Goal: Feedback & Contribution: Leave review/rating

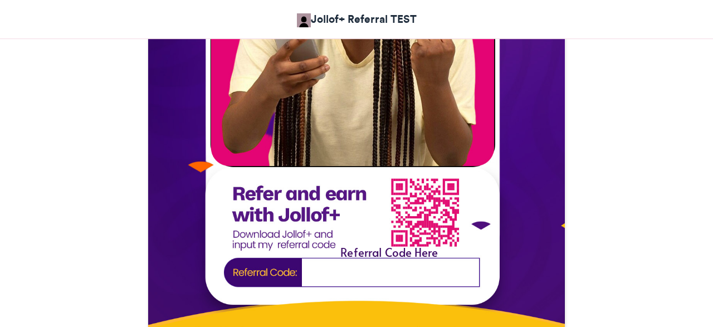
scroll to position [579, 0]
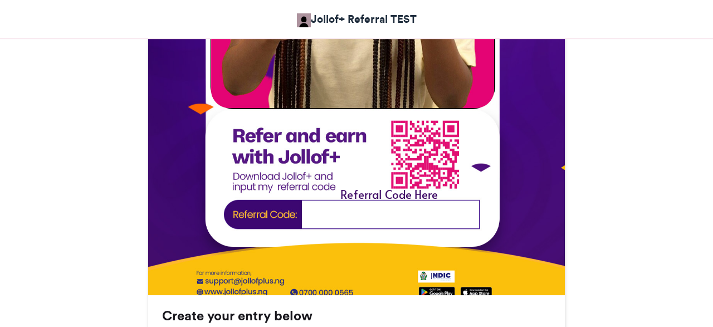
click at [356, 213] on img at bounding box center [356, 58] width 417 height 537
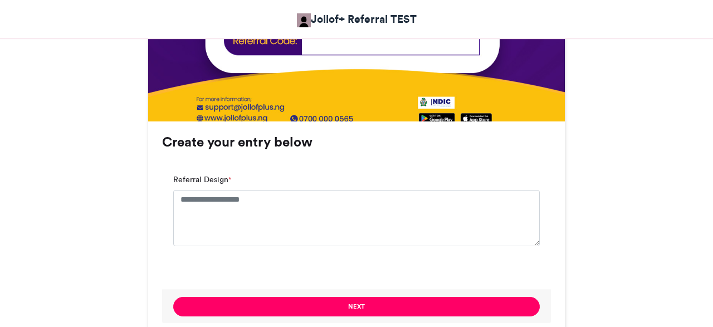
scroll to position [869, 0]
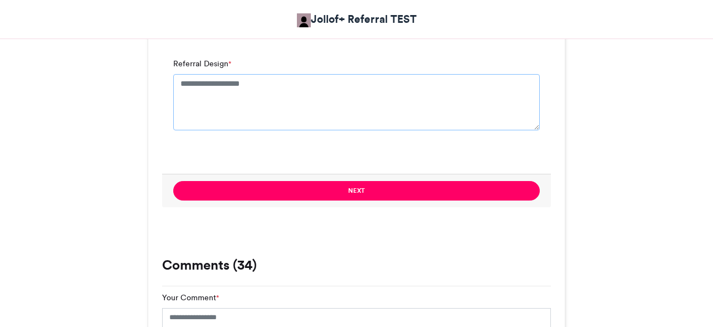
click at [268, 87] on textarea "Referral Design *" at bounding box center [356, 102] width 366 height 56
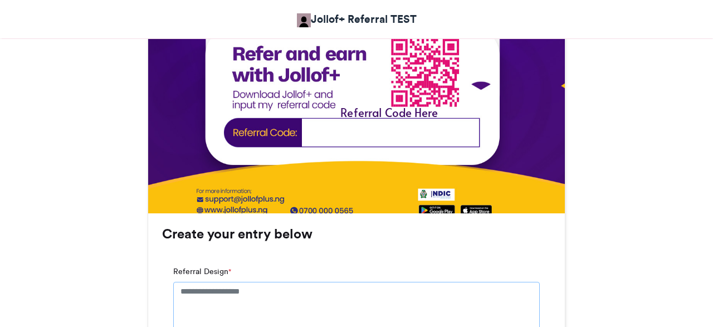
scroll to position [637, 0]
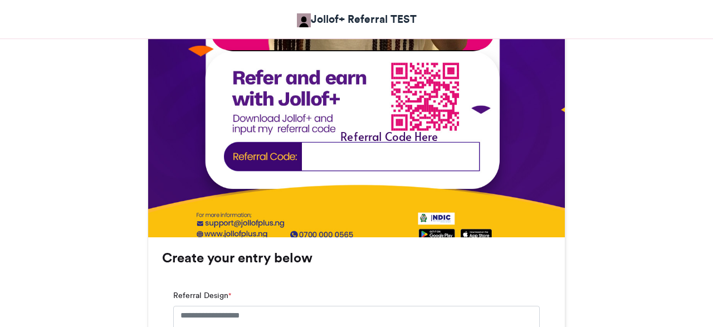
click at [346, 154] on img at bounding box center [356, 0] width 417 height 537
click at [346, 155] on img at bounding box center [356, 0] width 417 height 537
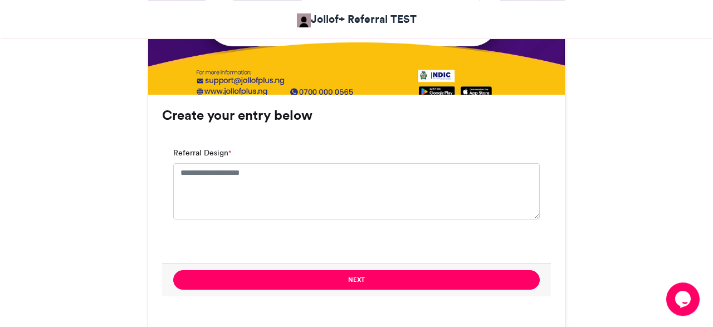
scroll to position [753, 0]
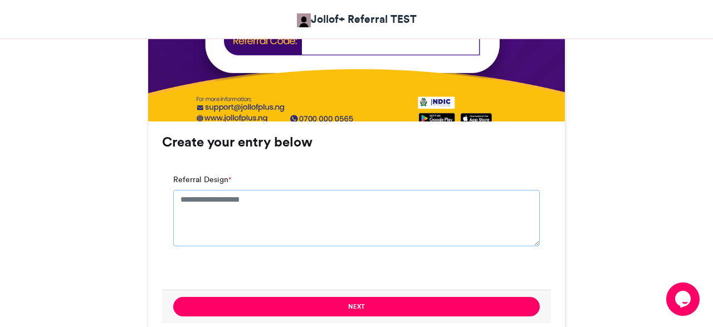
click at [225, 220] on textarea "Referral Design *" at bounding box center [356, 218] width 366 height 56
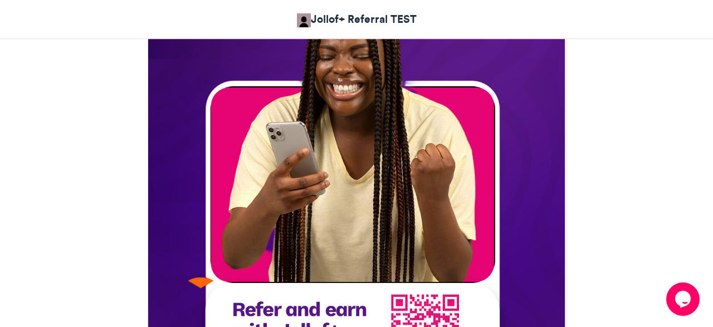
scroll to position [521, 0]
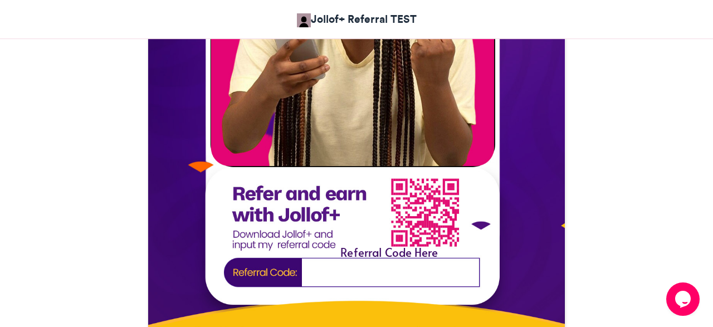
click at [333, 271] on img at bounding box center [356, 115] width 417 height 537
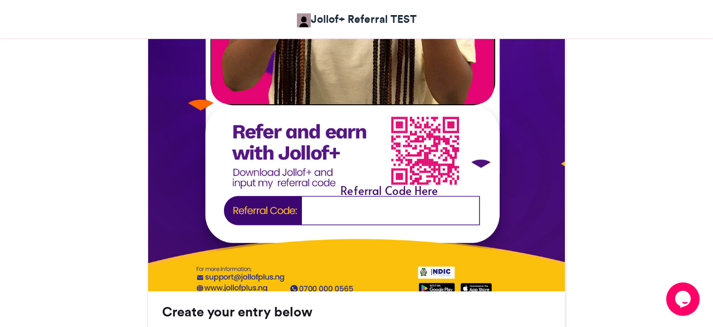
scroll to position [695, 0]
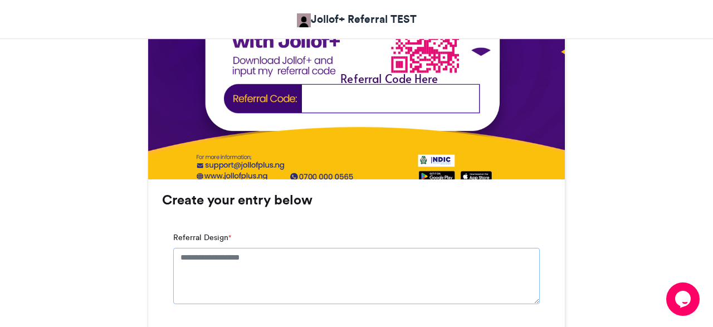
click at [200, 273] on textarea "Referral Design *" at bounding box center [356, 276] width 366 height 56
click at [209, 259] on textarea "Referral Design *" at bounding box center [356, 276] width 366 height 56
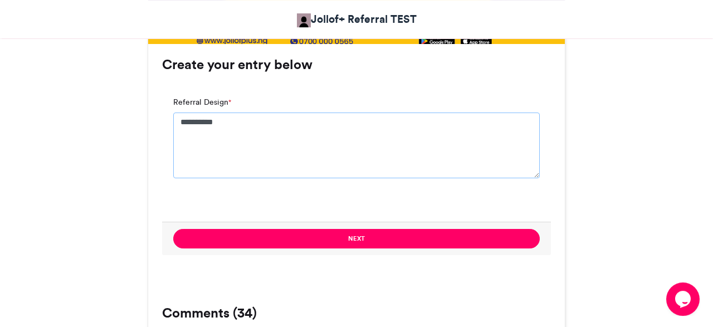
scroll to position [869, 0]
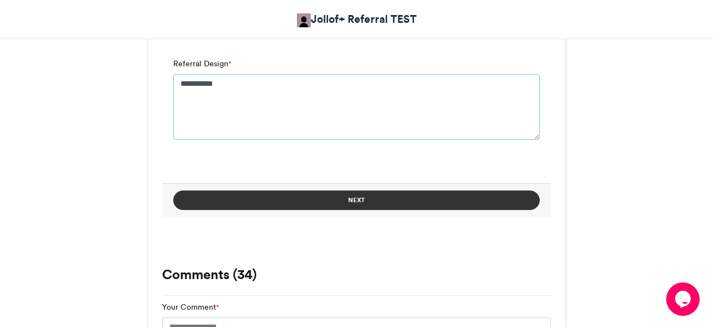
type textarea "**********"
click at [407, 202] on button "Next" at bounding box center [356, 199] width 366 height 19
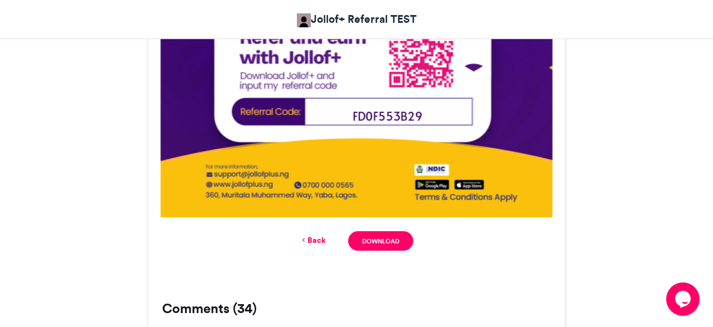
scroll to position [714, 0]
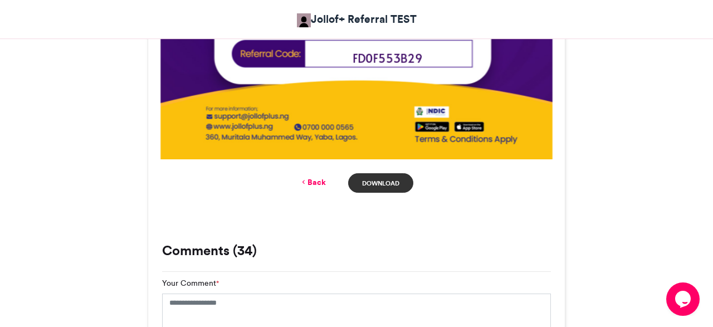
click at [388, 184] on link "Download" at bounding box center [380, 182] width 65 height 19
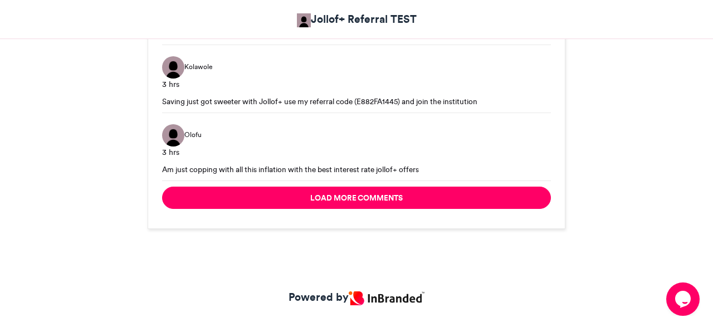
scroll to position [1669, 0]
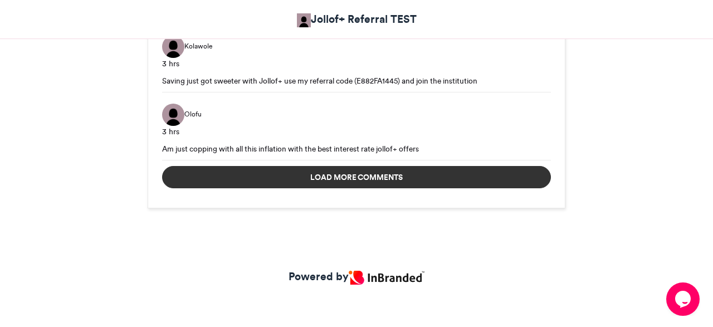
click at [419, 172] on button "Load more comments" at bounding box center [356, 177] width 389 height 22
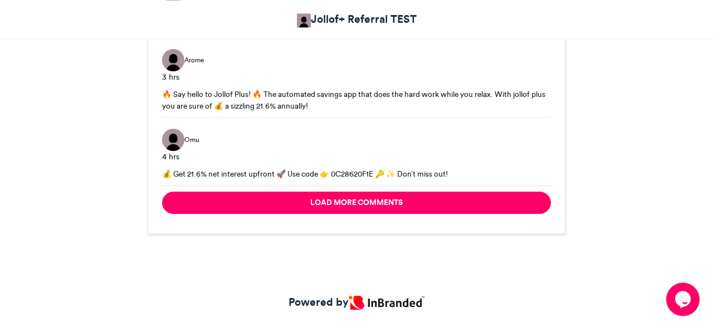
scroll to position [2416, 0]
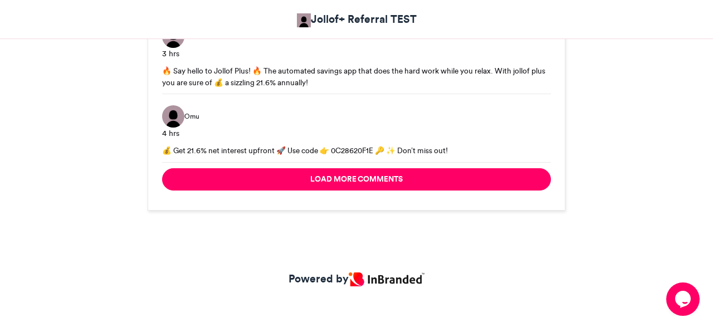
click at [682, 293] on icon "Chat widget" at bounding box center [683, 299] width 16 height 17
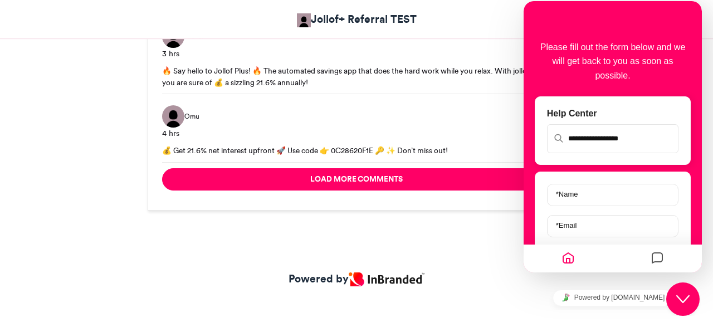
drag, startPoint x: 477, startPoint y: 218, endPoint x: 474, endPoint y: 210, distance: 8.5
click at [457, 249] on div "Powered by" at bounding box center [356, 284] width 713 height 95
click at [686, 294] on icon "Close Chat This icon closes the chat window." at bounding box center [682, 298] width 13 height 13
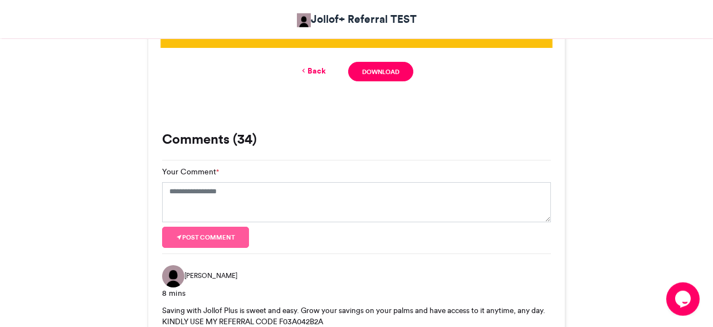
scroll to position [853, 0]
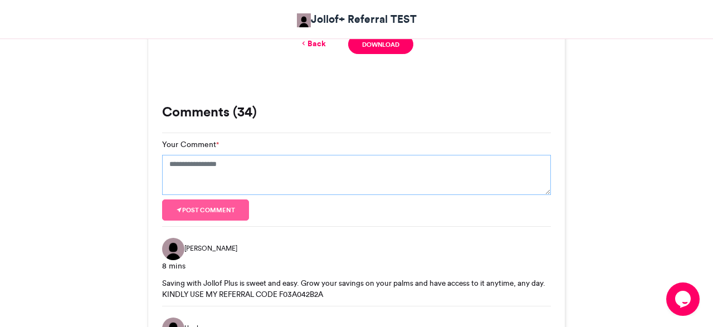
click at [178, 175] on textarea "Your Comment *" at bounding box center [356, 175] width 389 height 40
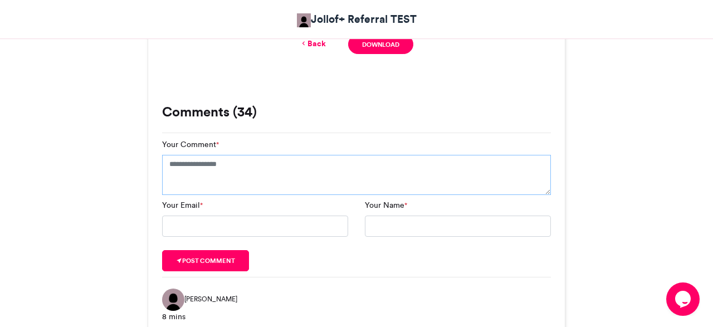
click at [178, 175] on textarea "Your Comment *" at bounding box center [356, 175] width 389 height 40
click at [386, 229] on input "Your Name *" at bounding box center [458, 225] width 186 height 21
type input "*"
type input "**********"
click at [179, 176] on textarea "Your Comment *" at bounding box center [356, 175] width 389 height 40
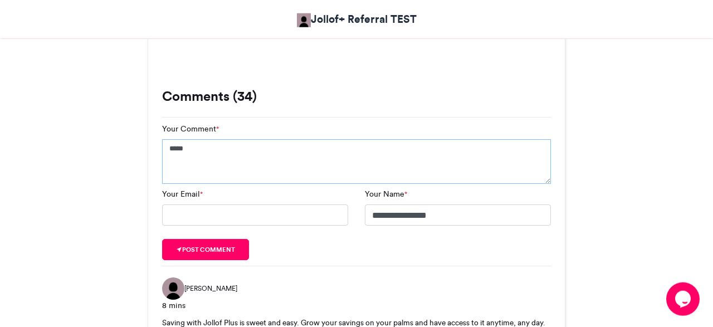
scroll to position [795, 0]
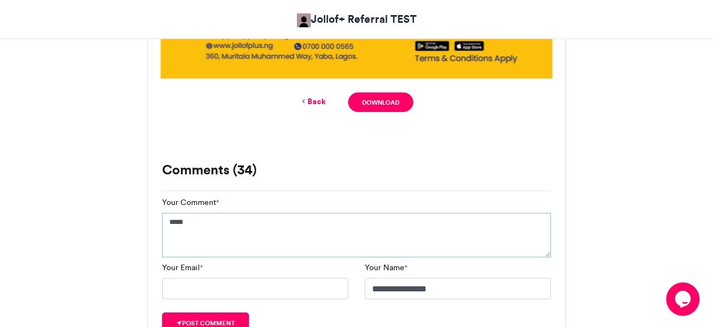
click at [197, 228] on textarea "****" at bounding box center [356, 235] width 389 height 45
type textarea "*"
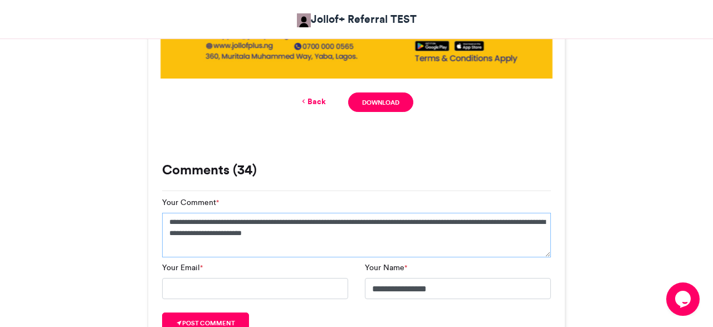
click at [410, 220] on textarea "**********" at bounding box center [356, 235] width 389 height 45
click at [411, 223] on textarea "**********" at bounding box center [356, 235] width 389 height 45
click at [374, 228] on textarea "**********" at bounding box center [356, 235] width 389 height 45
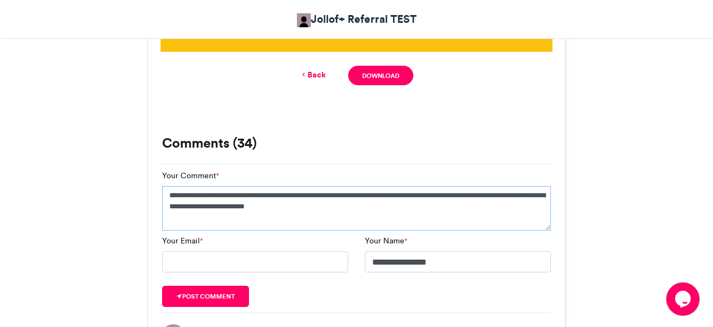
scroll to position [853, 0]
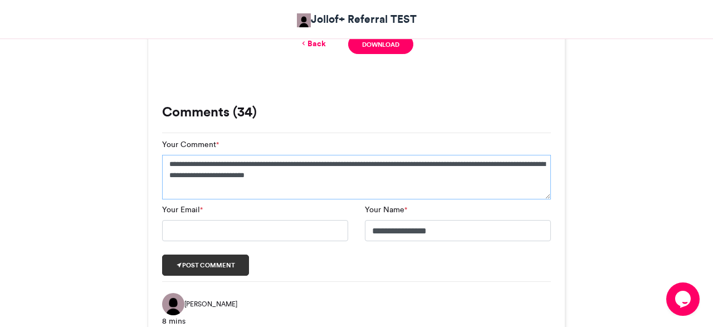
type textarea "**********"
click at [210, 269] on button "Post comment" at bounding box center [205, 264] width 87 height 21
type input "**********"
click at [233, 259] on button "Post comment" at bounding box center [205, 264] width 87 height 21
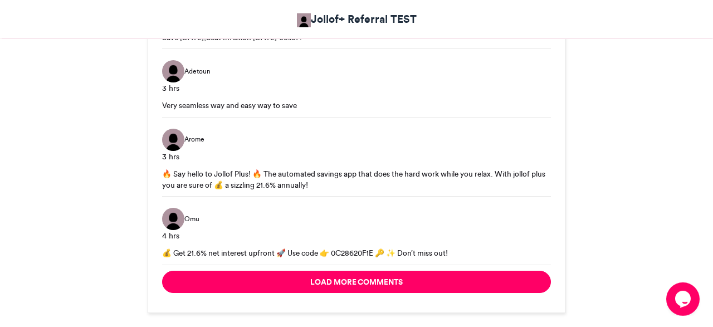
scroll to position [2474, 0]
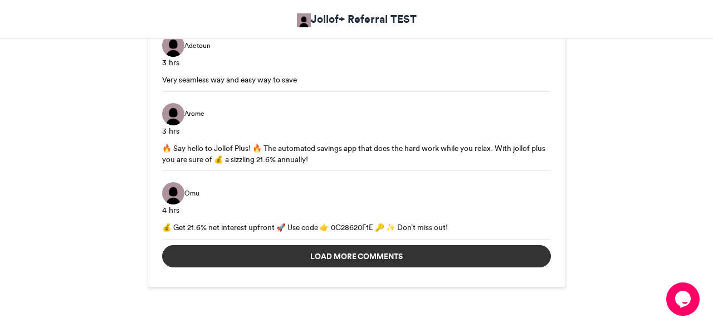
click at [338, 254] on button "Load more comments" at bounding box center [356, 256] width 389 height 22
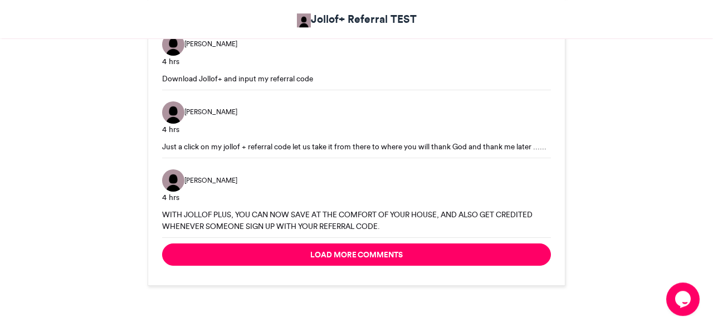
scroll to position [3169, 0]
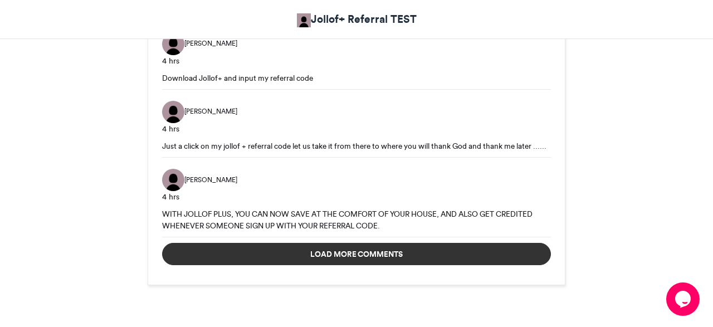
click at [376, 257] on button "Load more comments" at bounding box center [356, 254] width 389 height 22
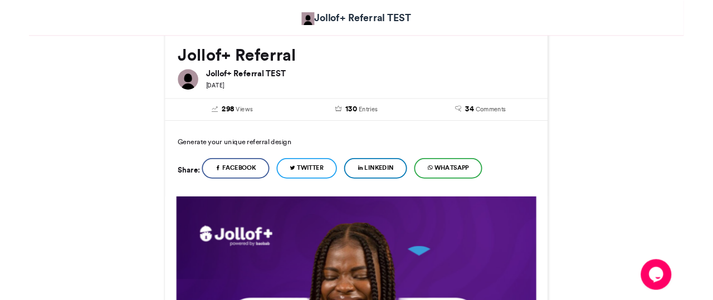
scroll to position [0, 0]
